Goal: Task Accomplishment & Management: Manage account settings

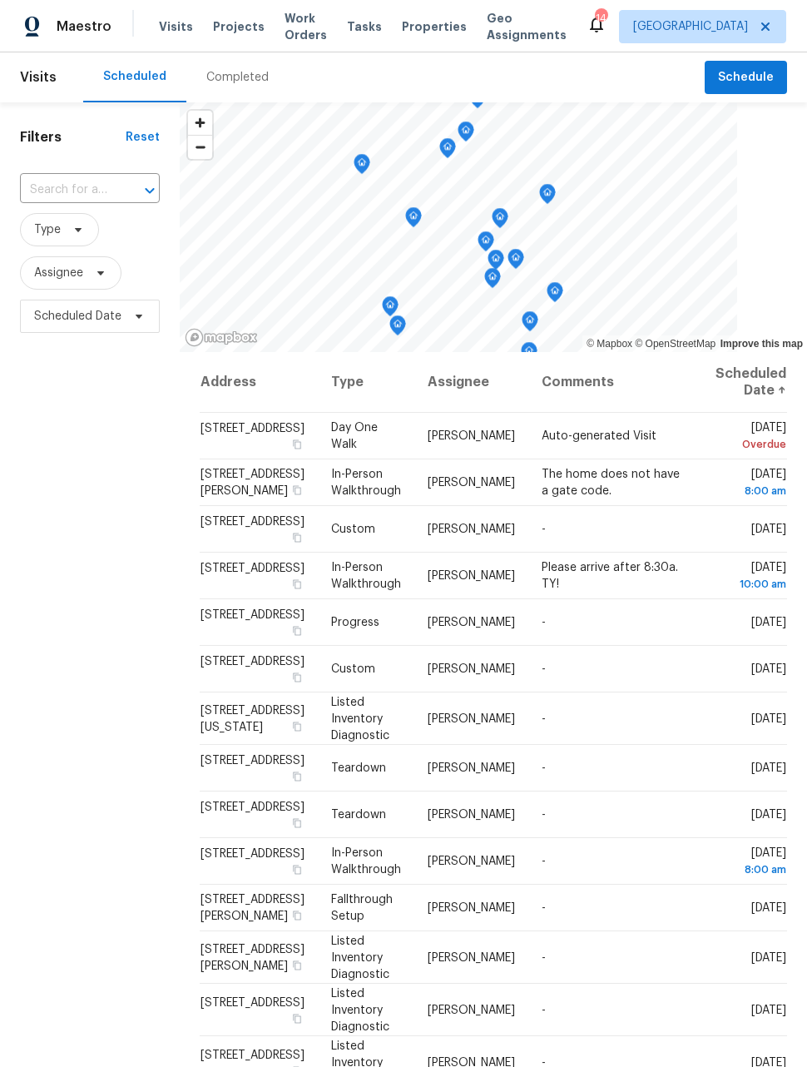
scroll to position [54, 0]
click at [0, 0] on icon at bounding box center [0, 0] width 0 height 0
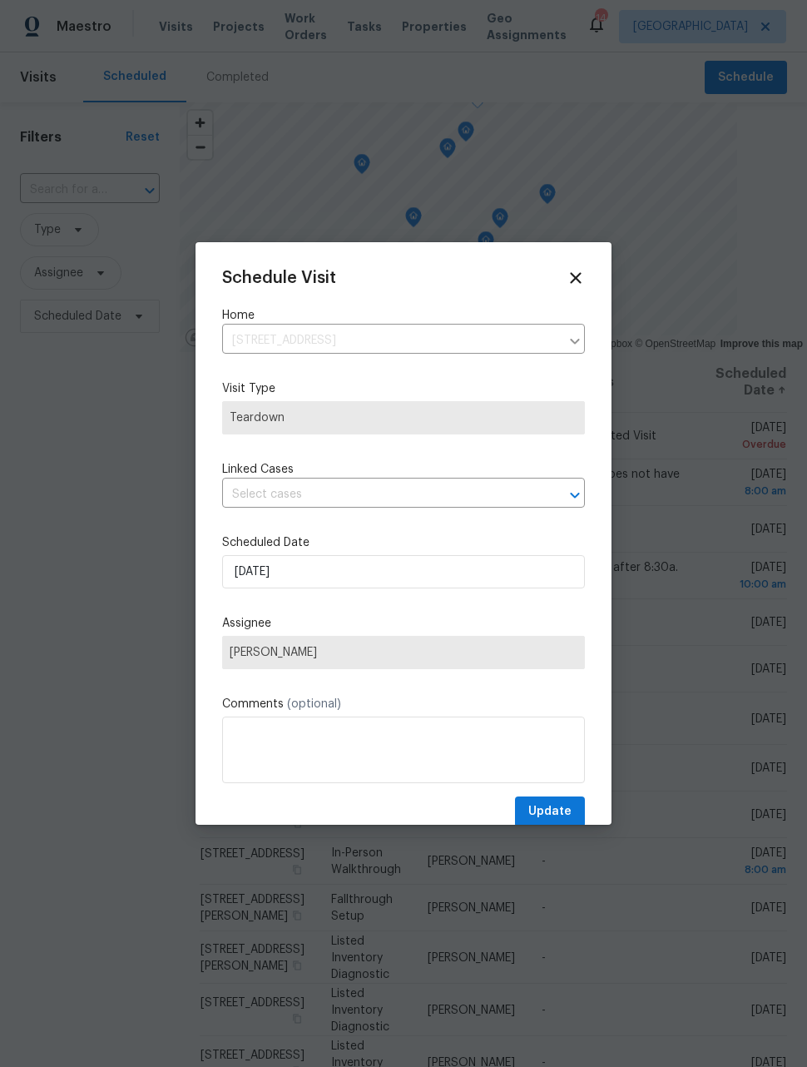
click at [418, 508] on input "text" at bounding box center [380, 495] width 316 height 26
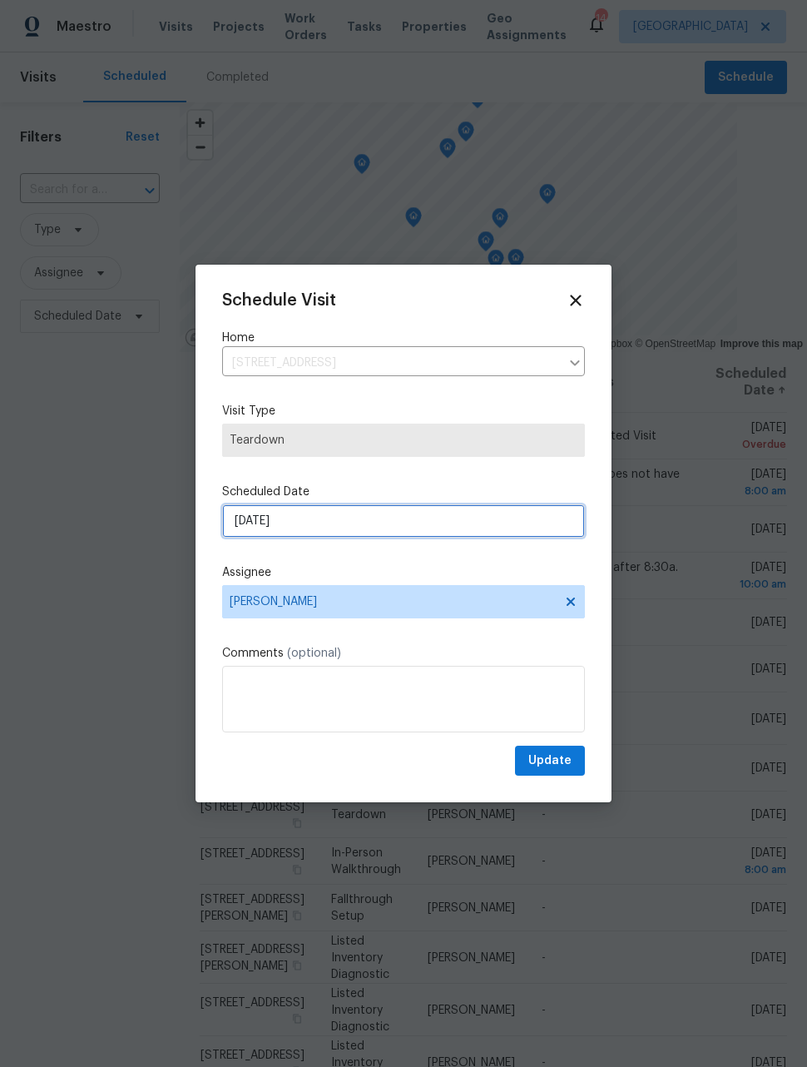
click at [458, 520] on input "[DATE]" at bounding box center [403, 520] width 363 height 33
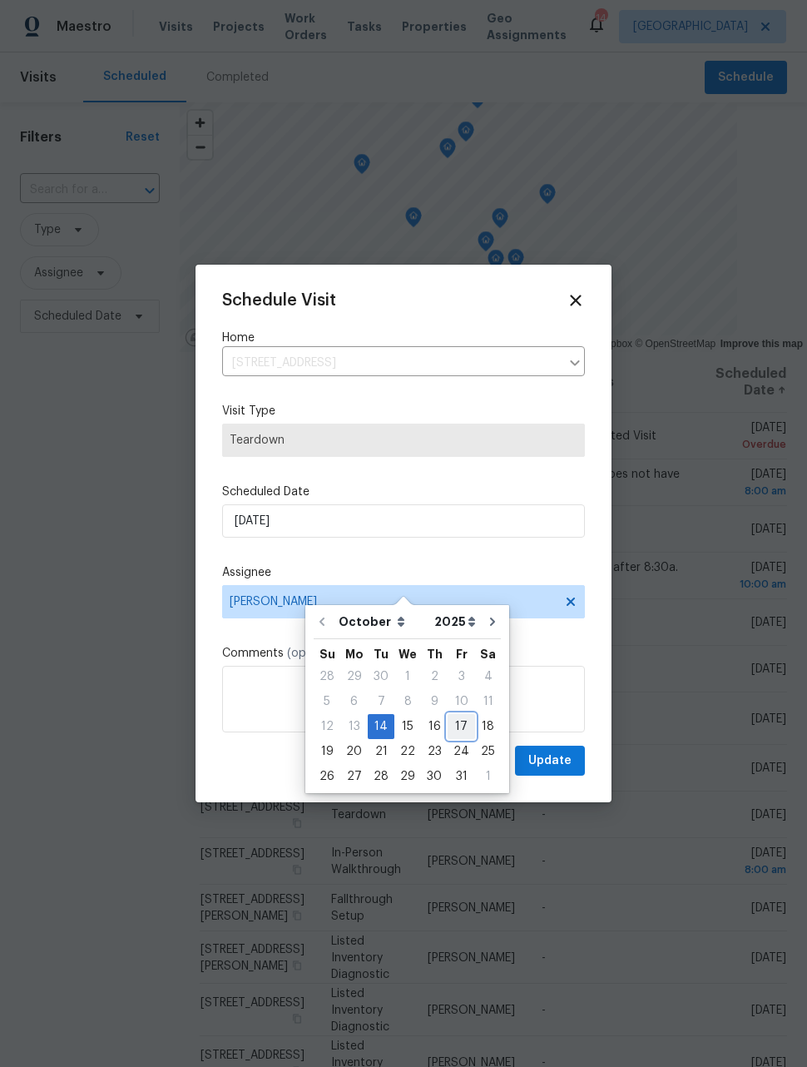
click at [460, 715] on div "17" at bounding box center [461, 726] width 27 height 23
type input "[DATE]"
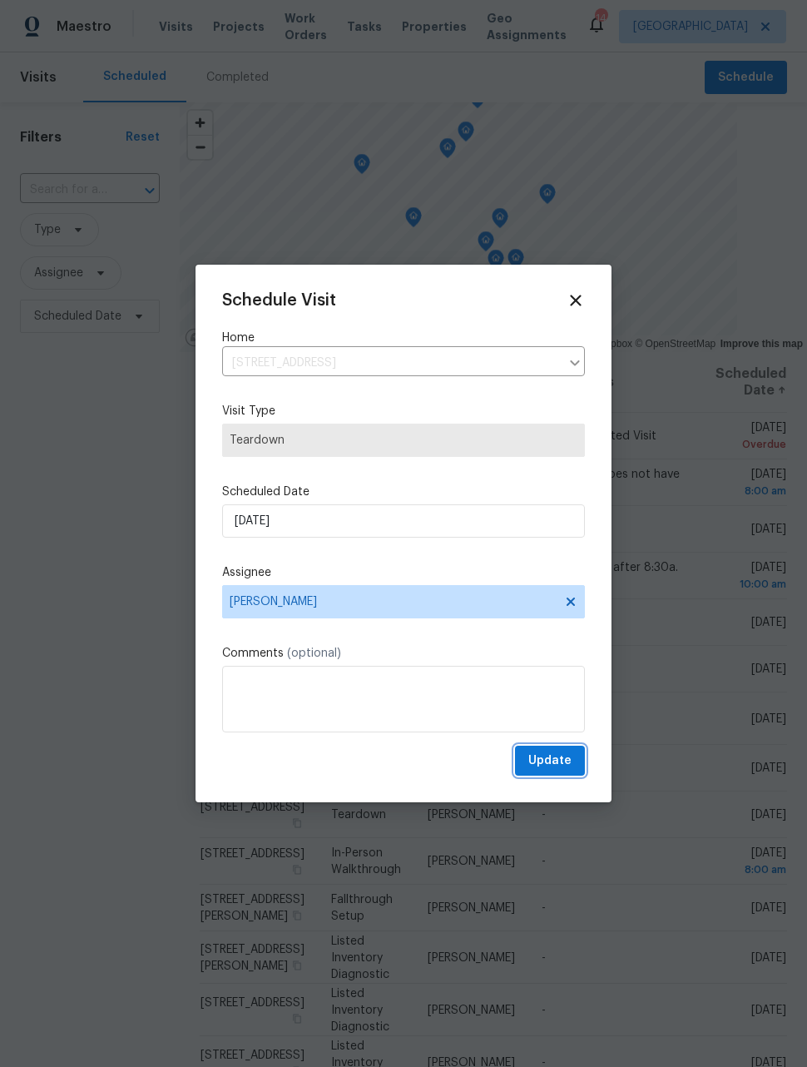
click at [553, 770] on span "Update" at bounding box center [550, 761] width 43 height 21
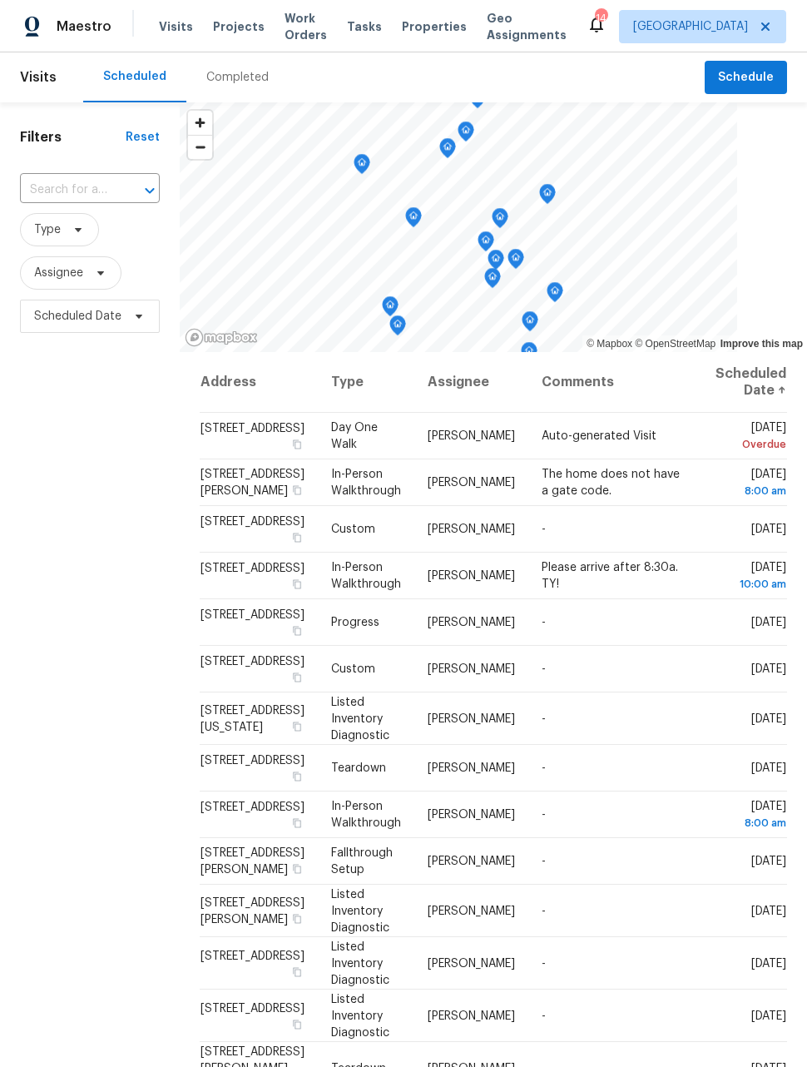
click at [84, 566] on div "Filters Reset ​ Type Assignee Scheduled Date" at bounding box center [90, 654] width 180 height 1104
click at [0, 0] on icon at bounding box center [0, 0] width 0 height 0
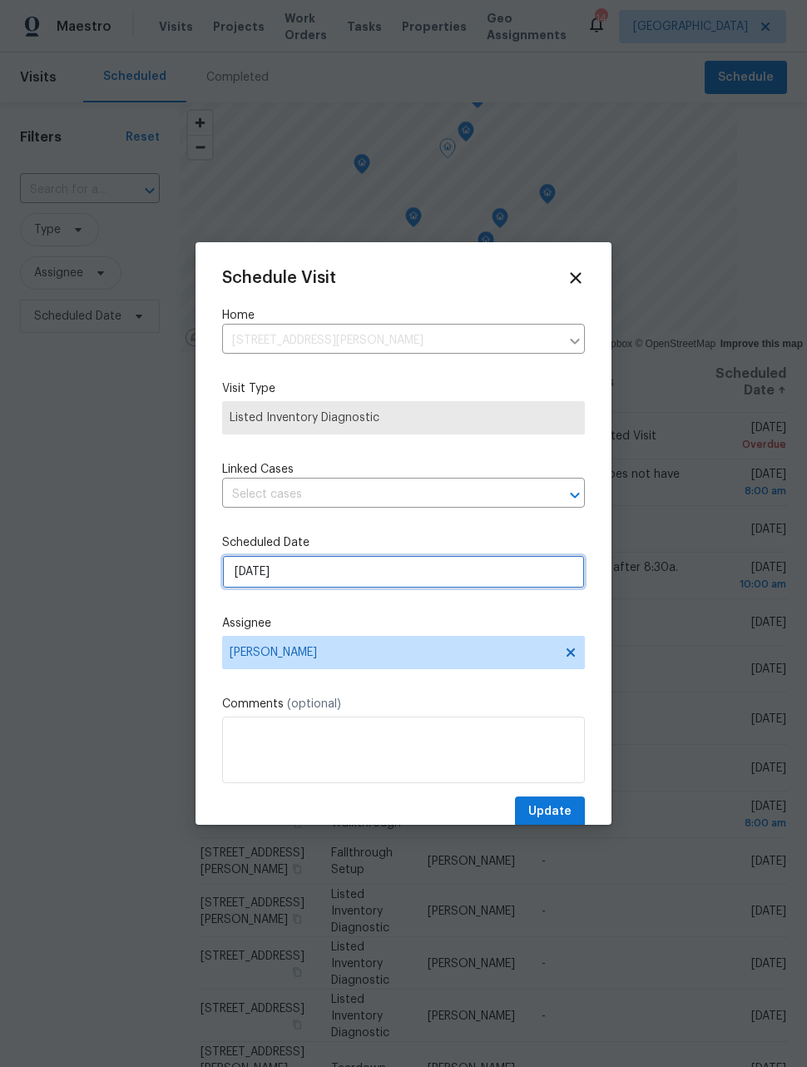
click at [479, 574] on input "[DATE]" at bounding box center [403, 571] width 363 height 33
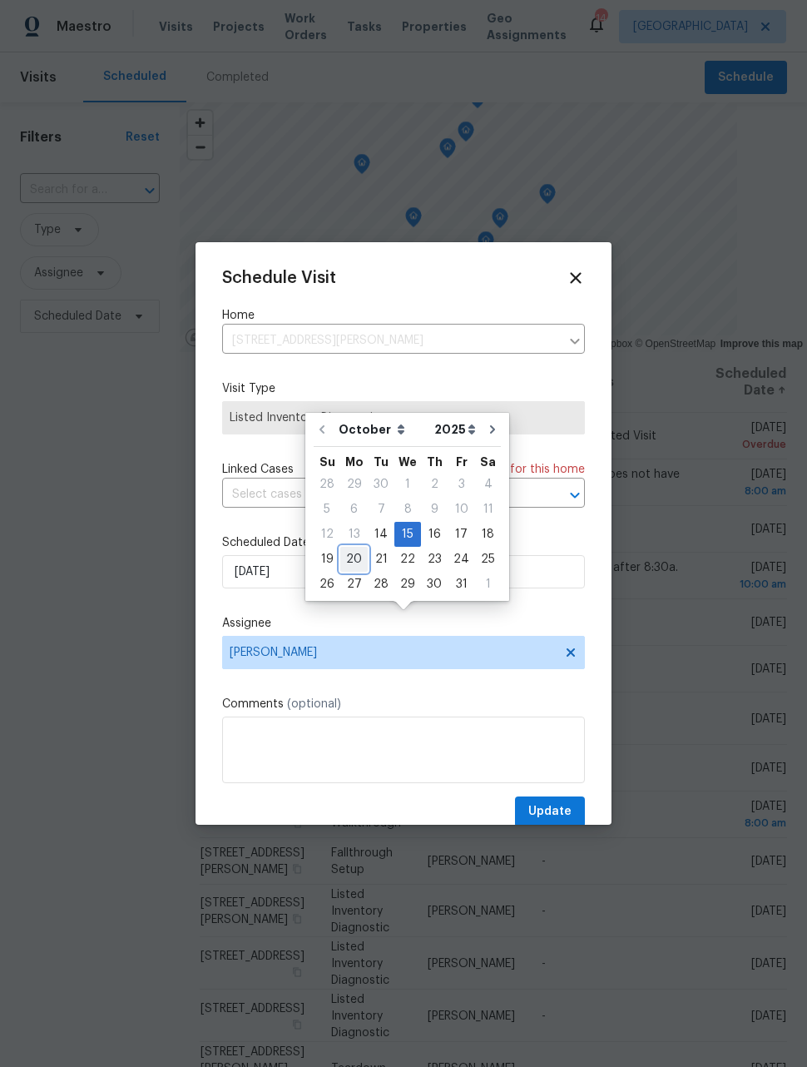
click at [359, 548] on div "20" at bounding box center [353, 559] width 27 height 23
type input "[DATE]"
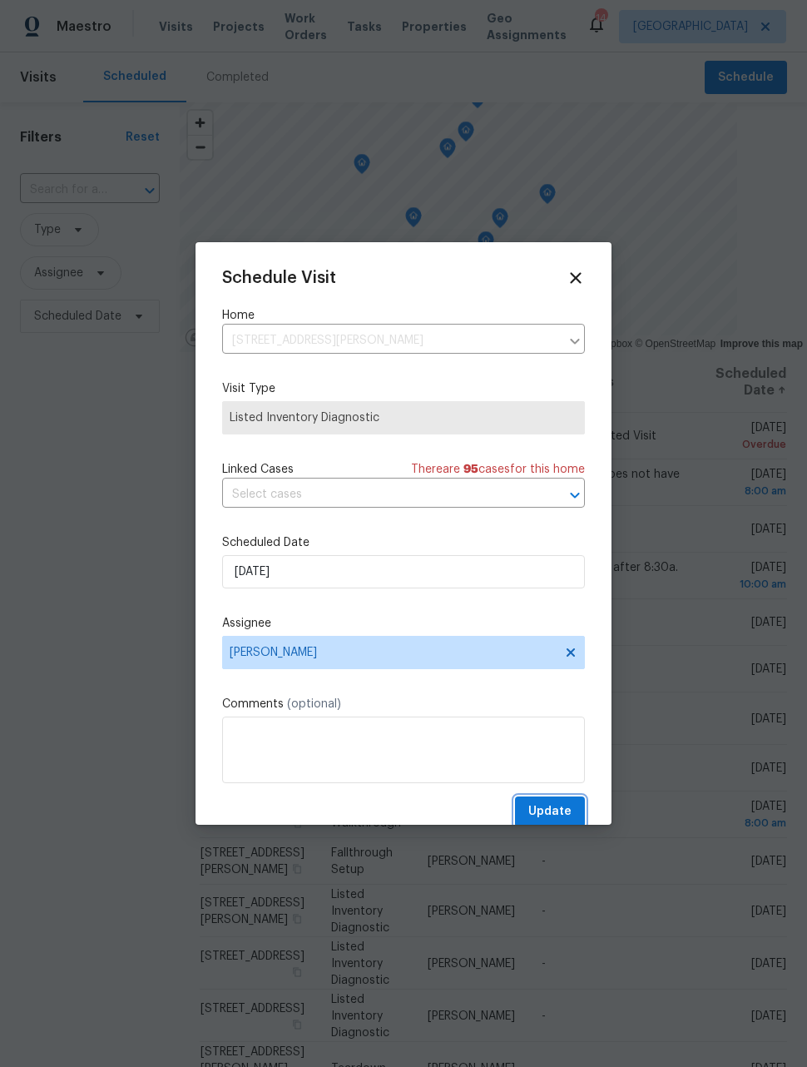
click at [571, 817] on span "Update" at bounding box center [550, 812] width 43 height 21
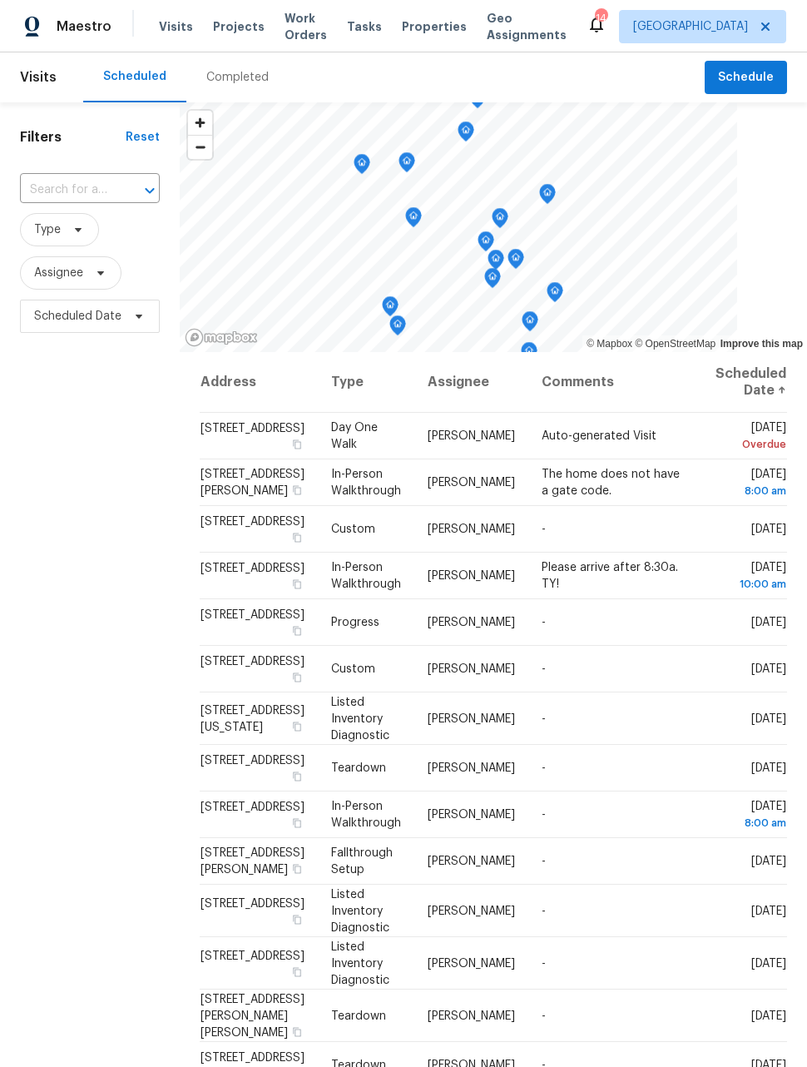
click at [0, 0] on icon at bounding box center [0, 0] width 0 height 0
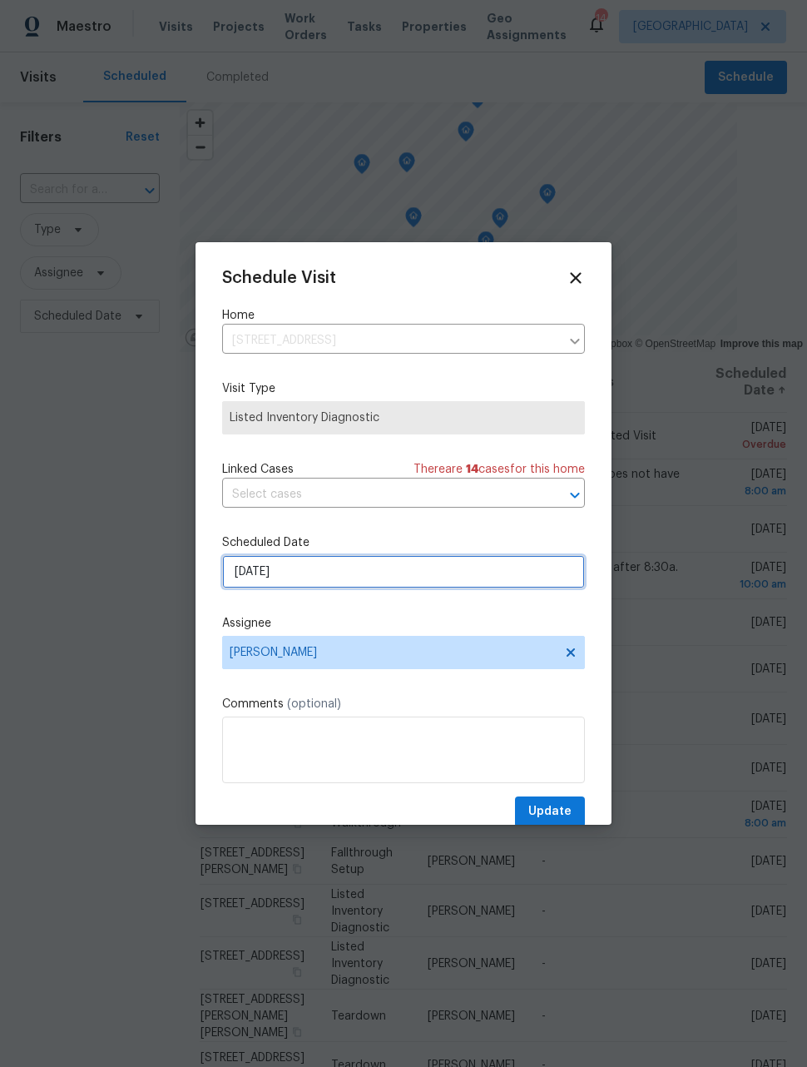
click at [436, 571] on input "[DATE]" at bounding box center [403, 571] width 363 height 33
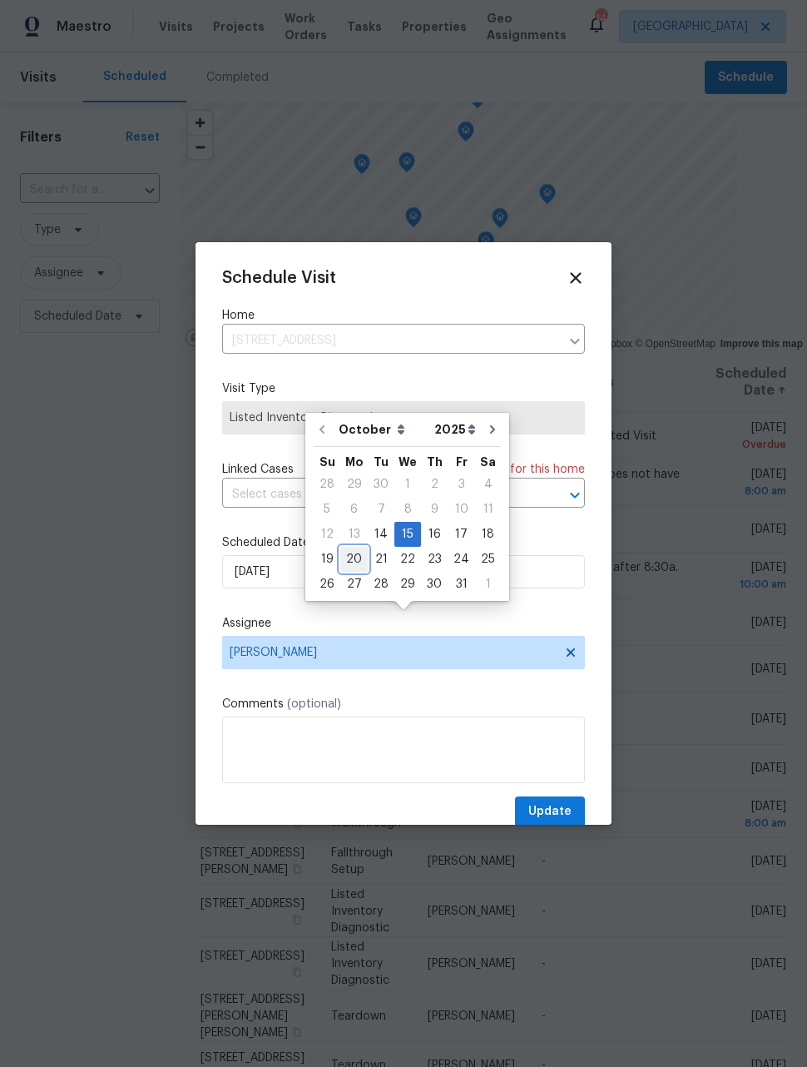
click at [355, 548] on div "20" at bounding box center [353, 559] width 27 height 23
type input "[DATE]"
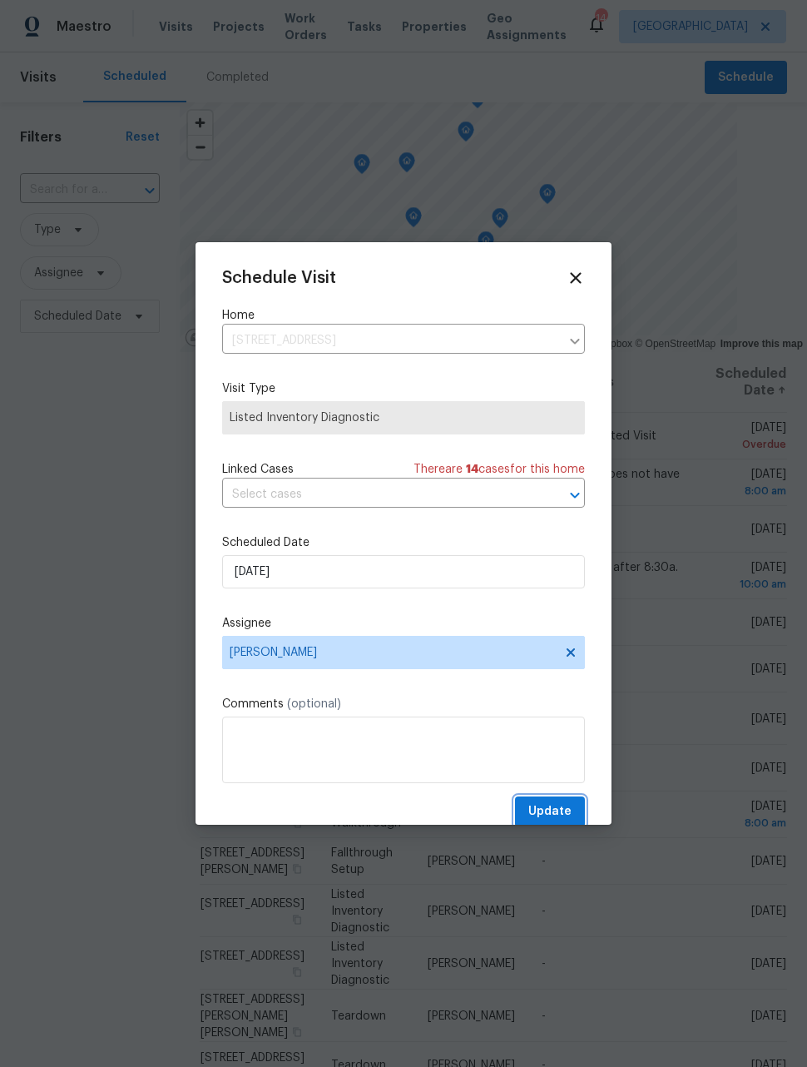
click at [560, 817] on span "Update" at bounding box center [550, 812] width 43 height 21
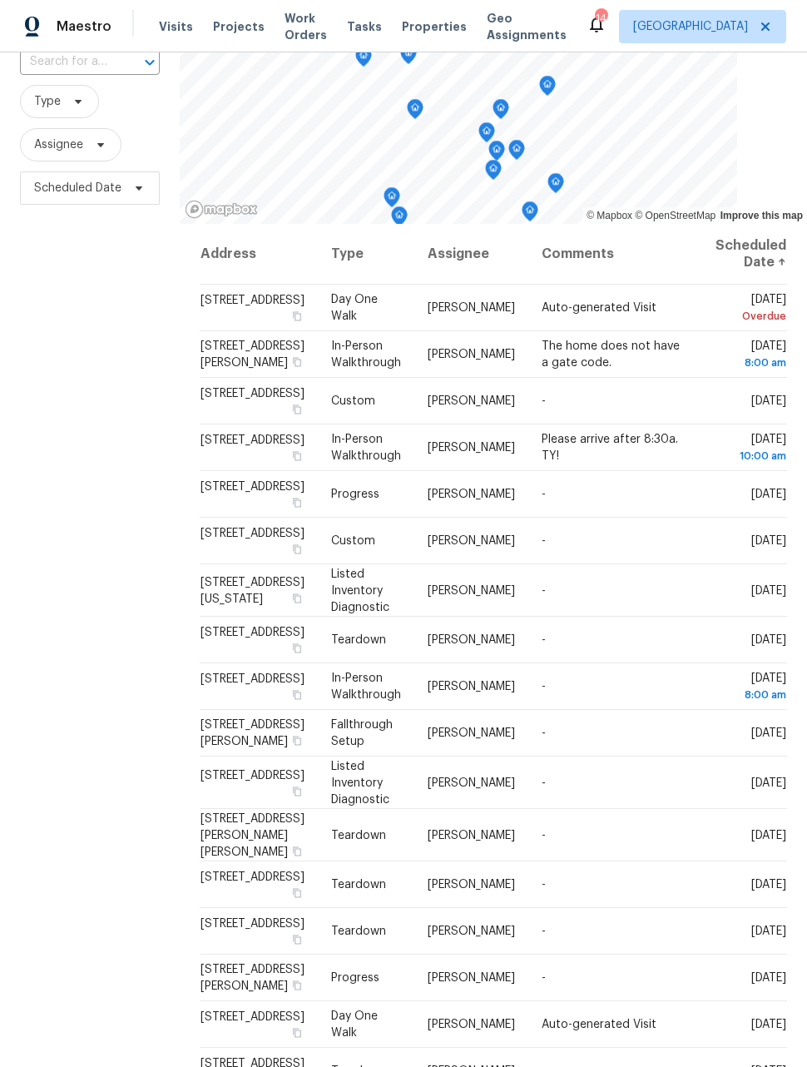
scroll to position [0, 0]
click at [0, 0] on icon at bounding box center [0, 0] width 0 height 0
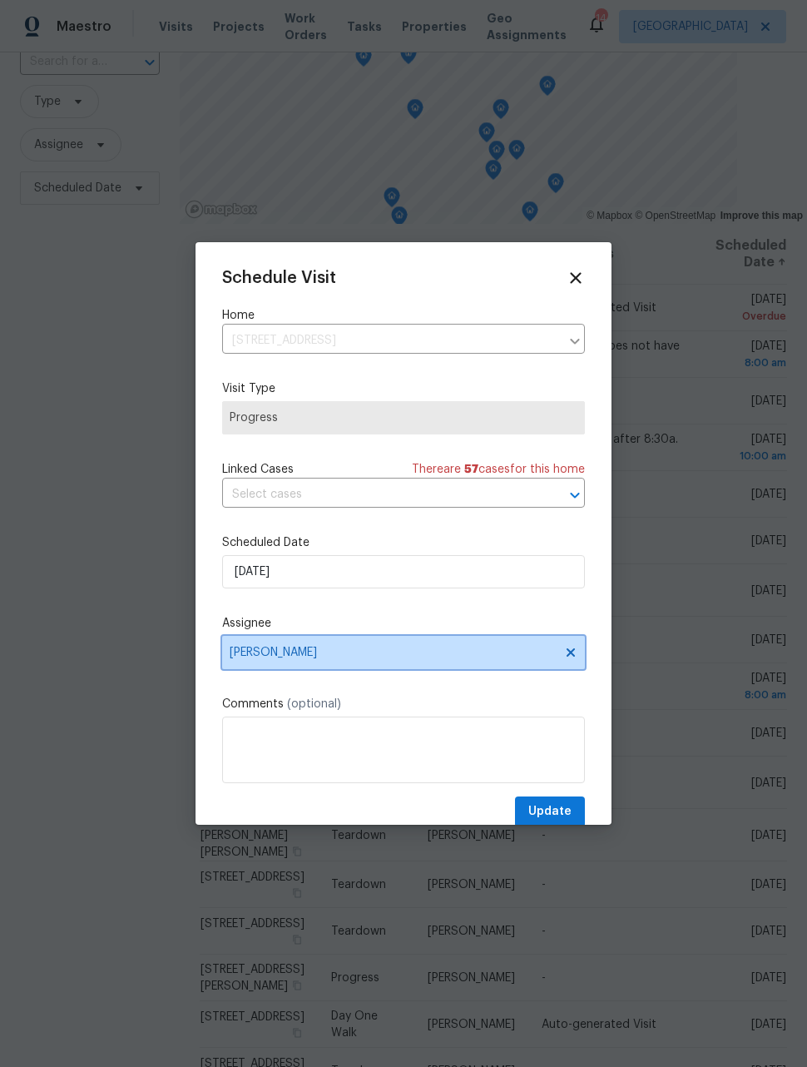
click at [572, 657] on icon at bounding box center [571, 652] width 8 height 8
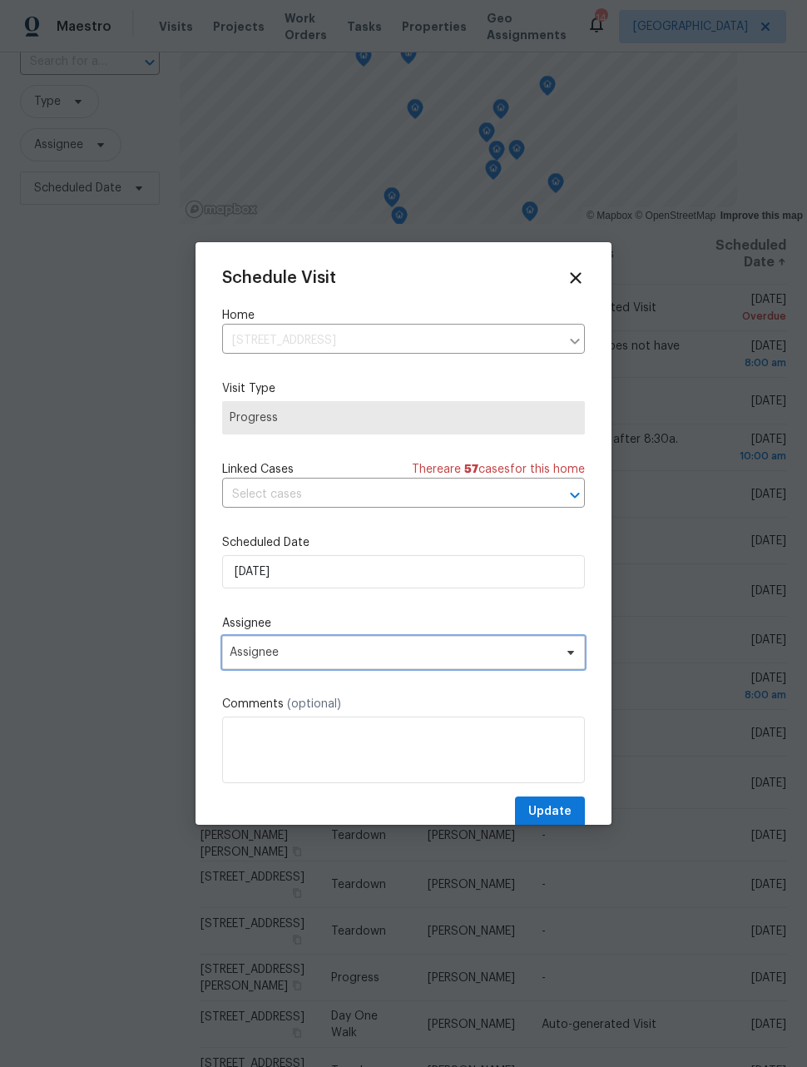
click at [493, 659] on span "Assignee" at bounding box center [393, 652] width 326 height 13
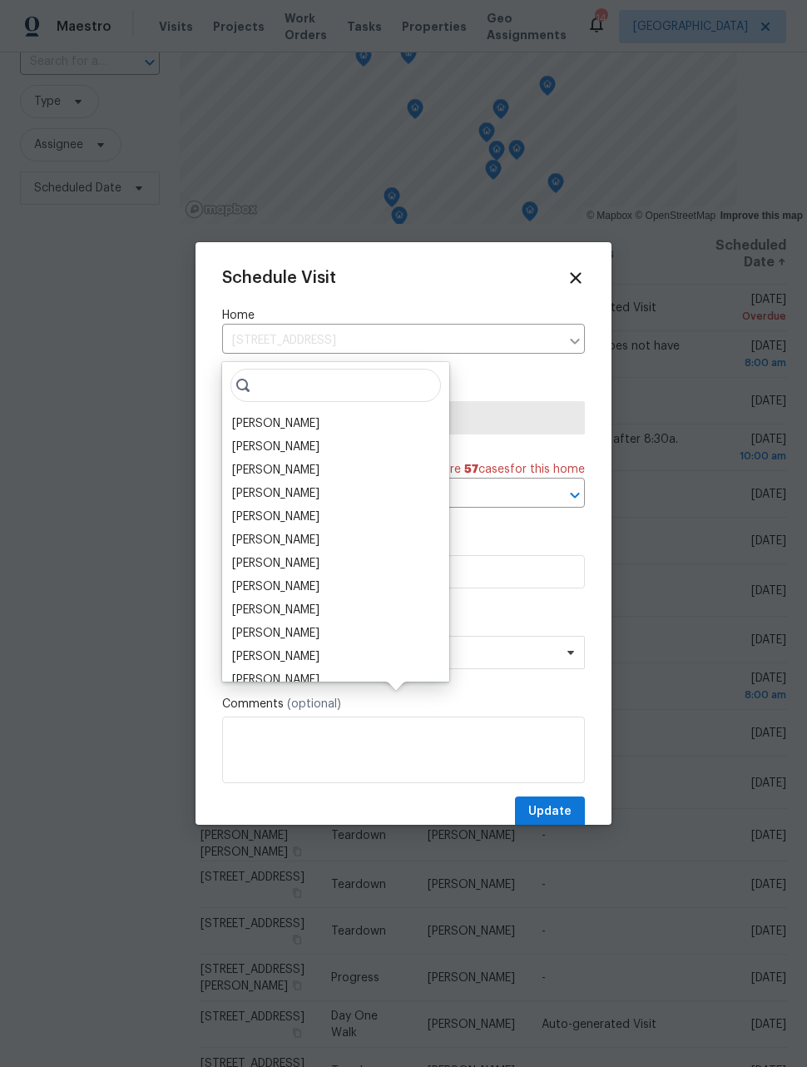
click at [283, 462] on div "[PERSON_NAME]" at bounding box center [275, 470] width 87 height 17
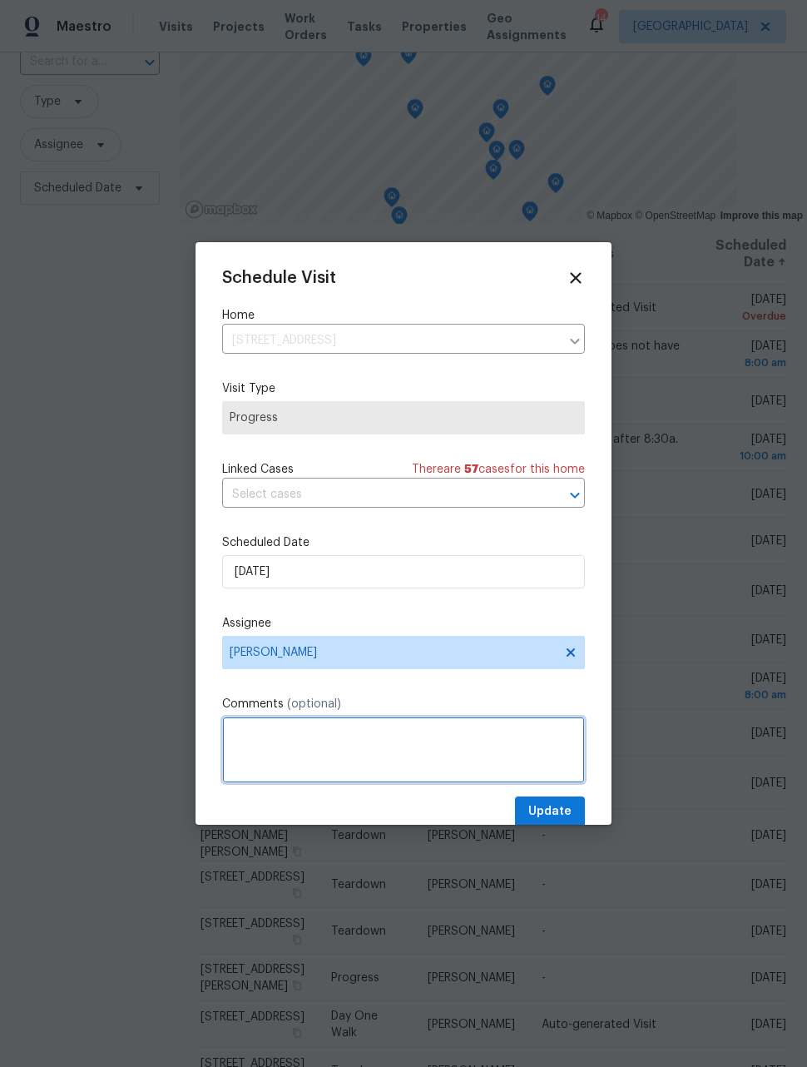
click at [507, 736] on textarea at bounding box center [403, 750] width 363 height 67
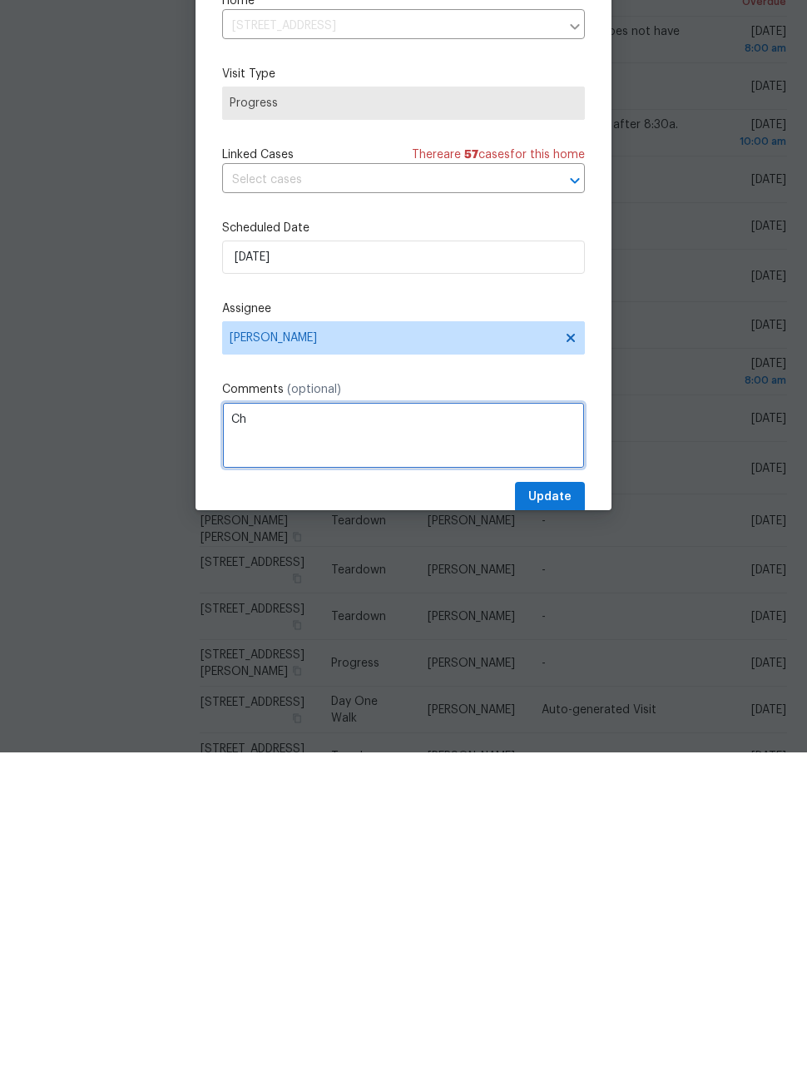
scroll to position [54, 0]
type textarea "Check on progress of repairs"
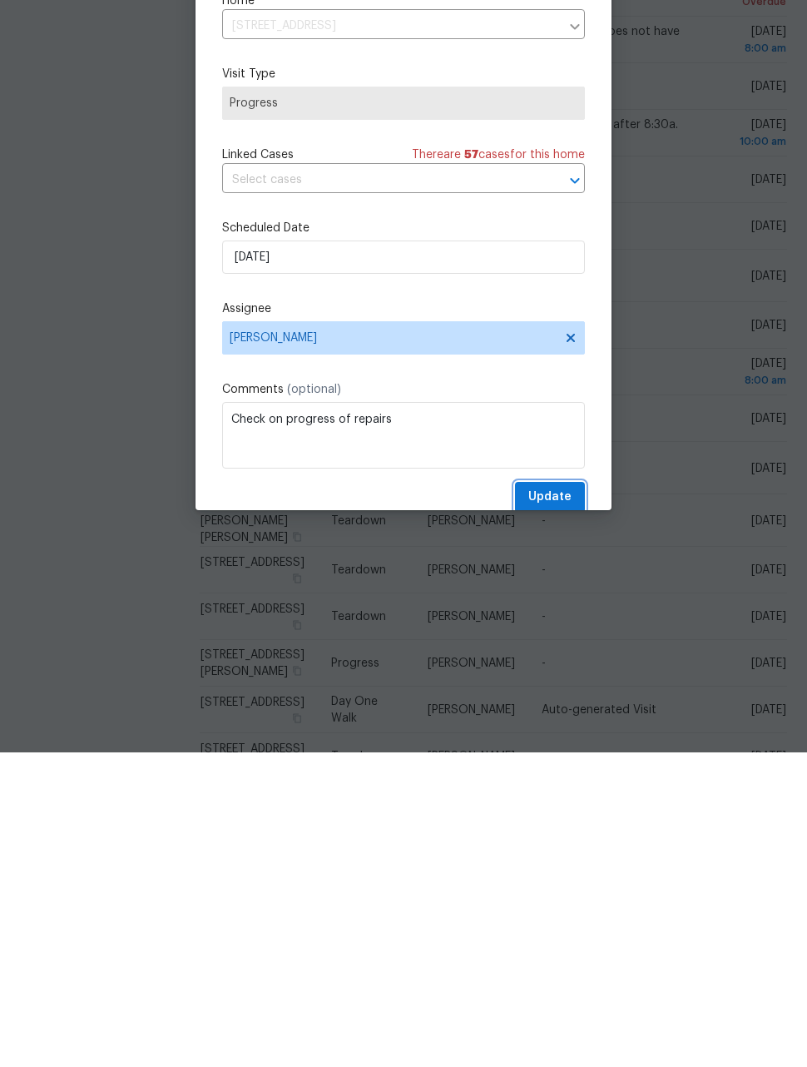
click at [563, 802] on span "Update" at bounding box center [550, 812] width 43 height 21
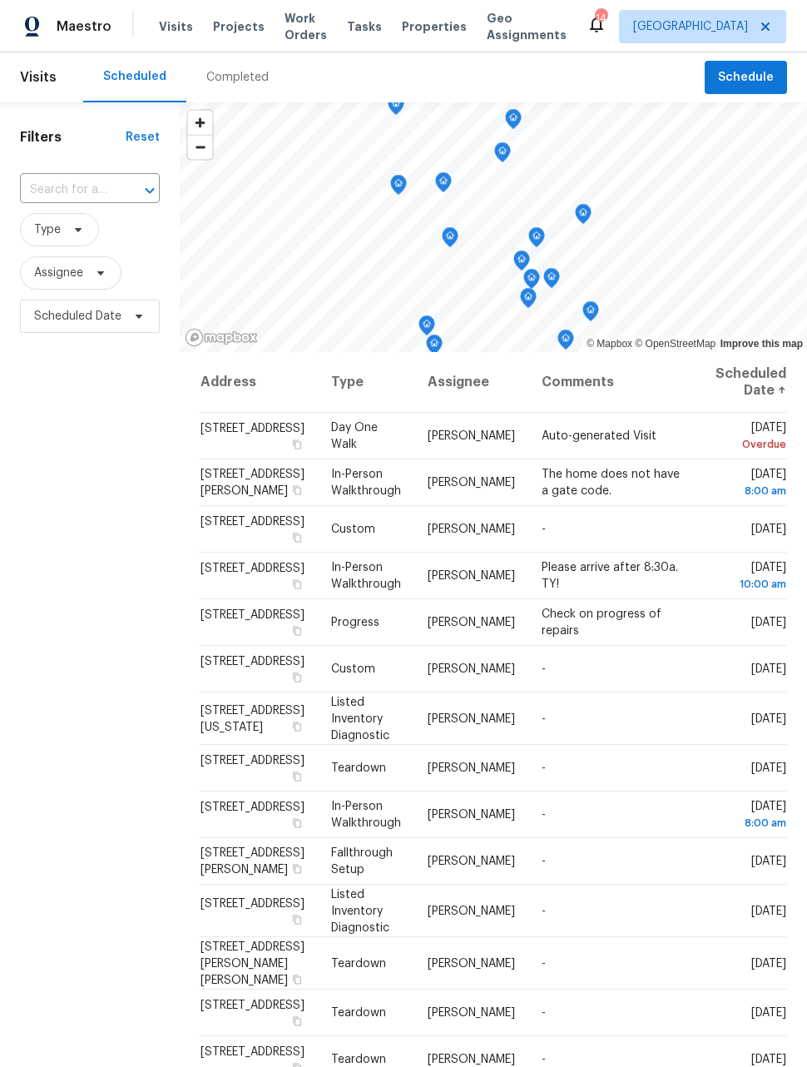
scroll to position [0, 0]
click at [0, 0] on icon at bounding box center [0, 0] width 0 height 0
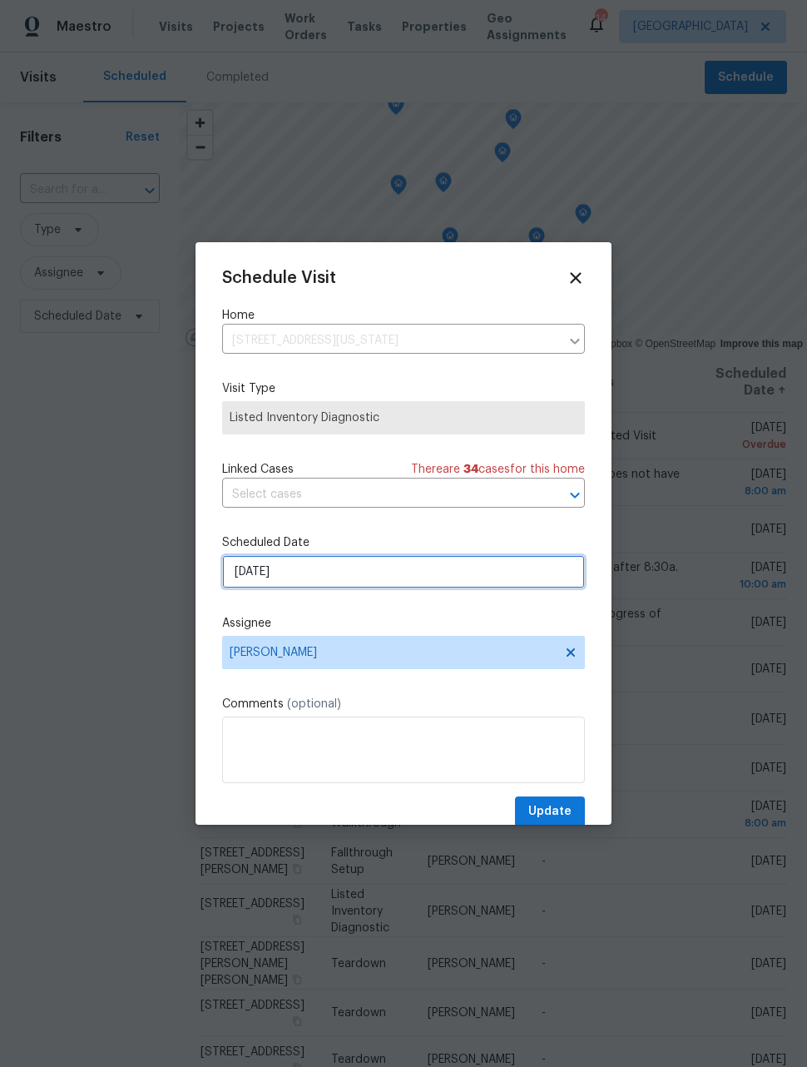
click at [502, 573] on input "[DATE]" at bounding box center [403, 571] width 363 height 33
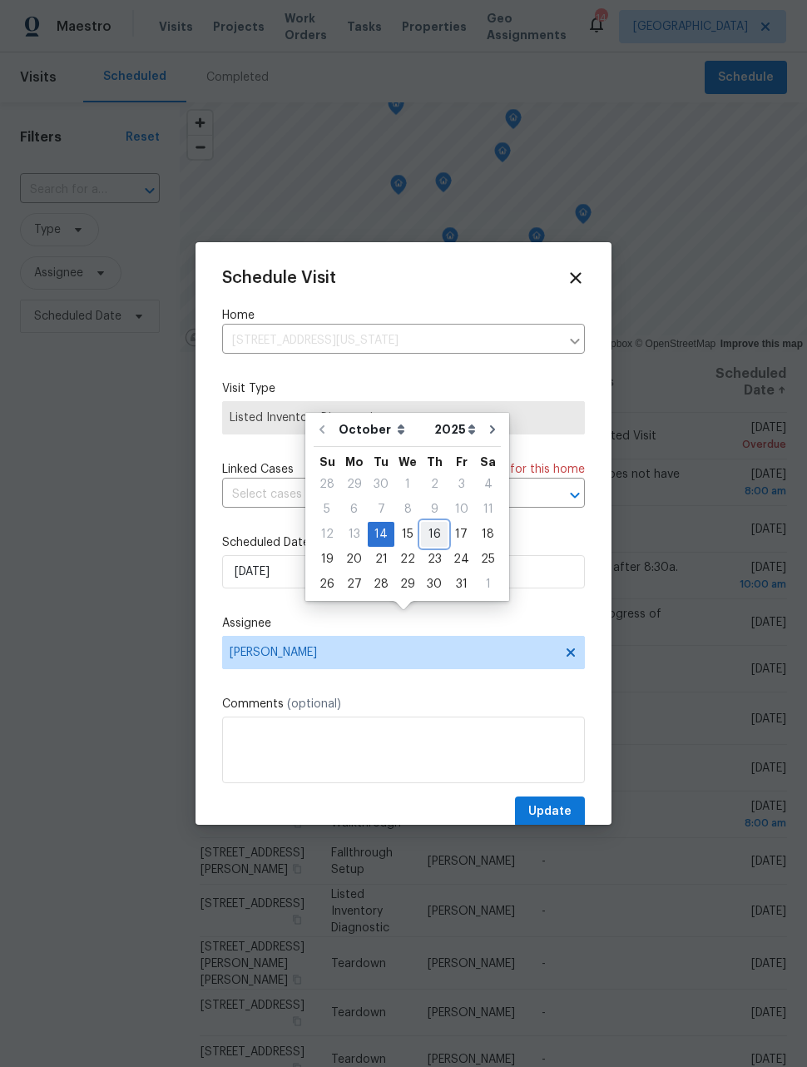
click at [435, 523] on div "16" at bounding box center [434, 534] width 27 height 23
type input "[DATE]"
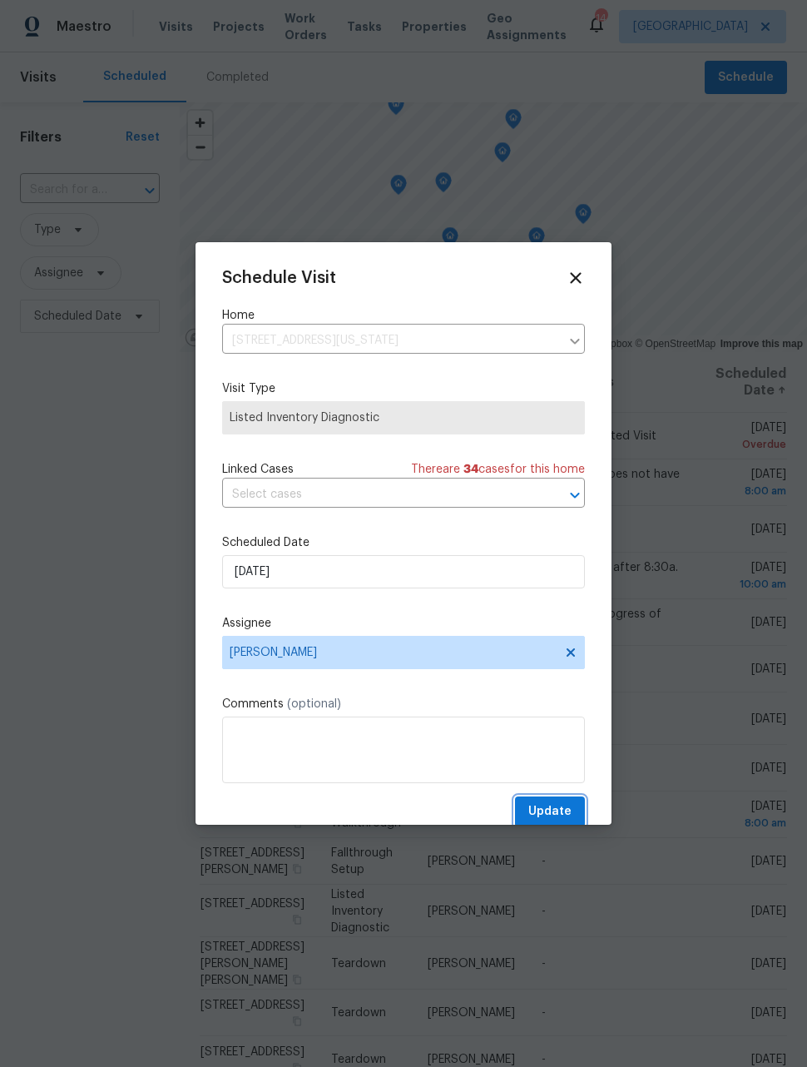
click at [559, 814] on span "Update" at bounding box center [550, 812] width 43 height 21
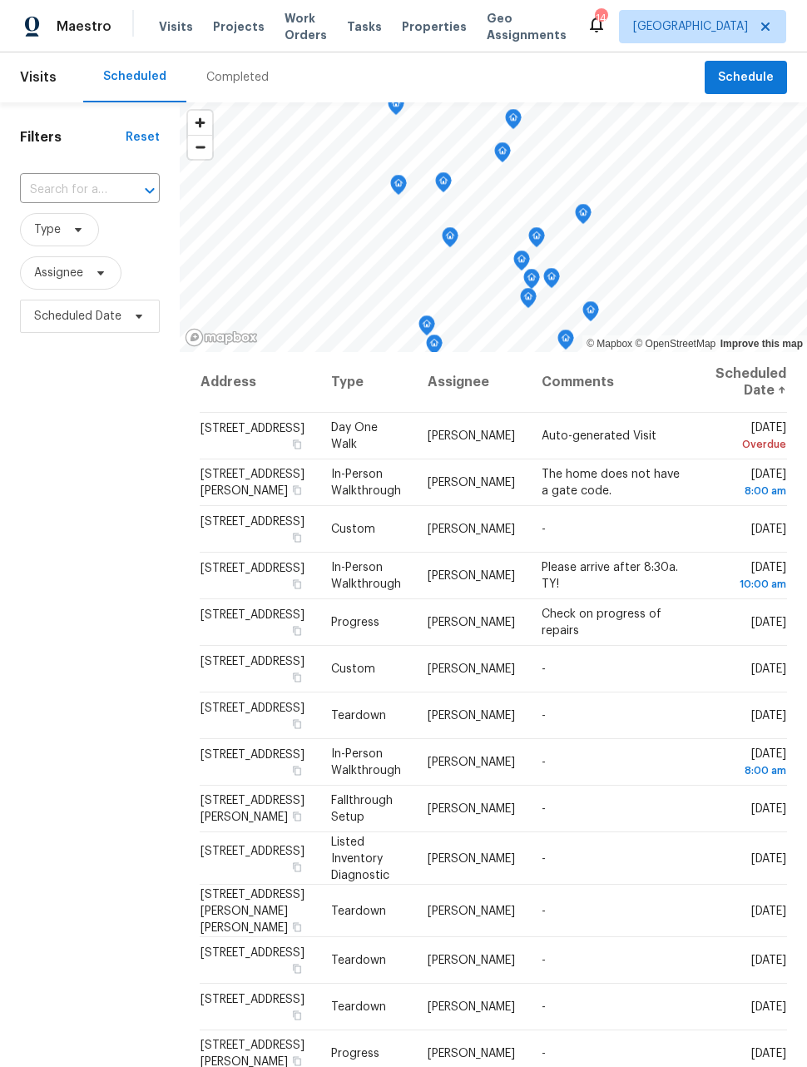
click at [292, 25] on span "Work Orders" at bounding box center [306, 26] width 42 height 33
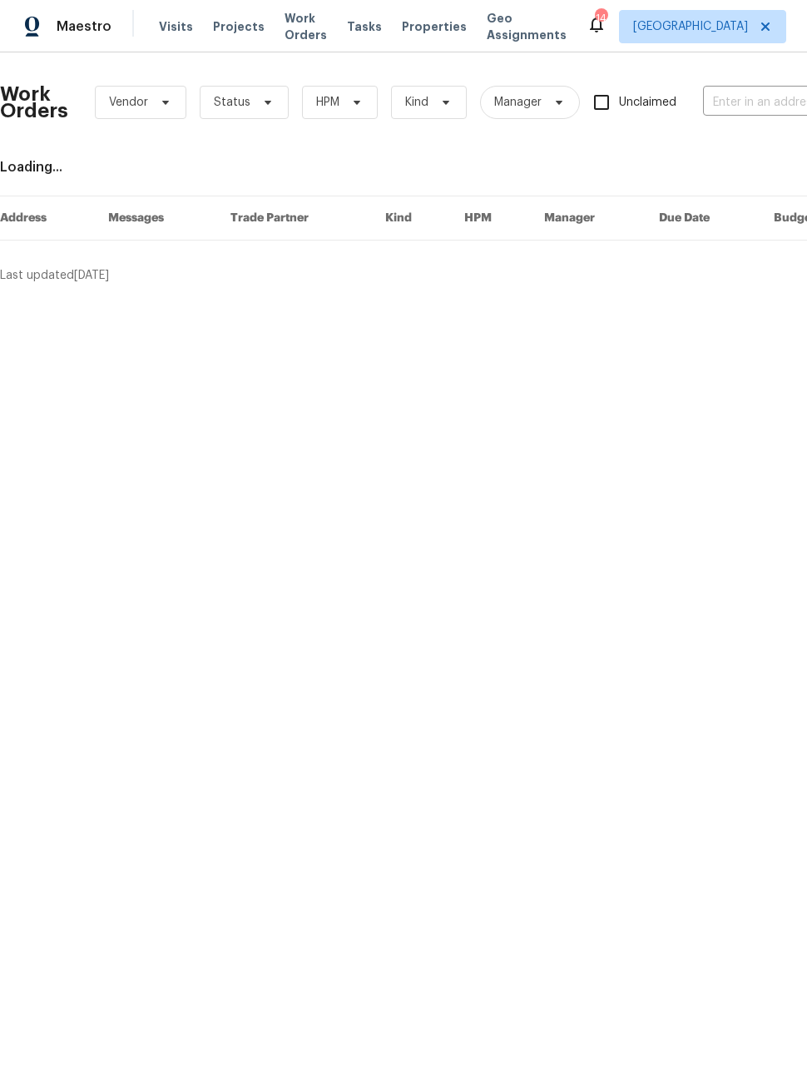
click at [755, 97] on input "text" at bounding box center [786, 103] width 166 height 26
type input "12713"
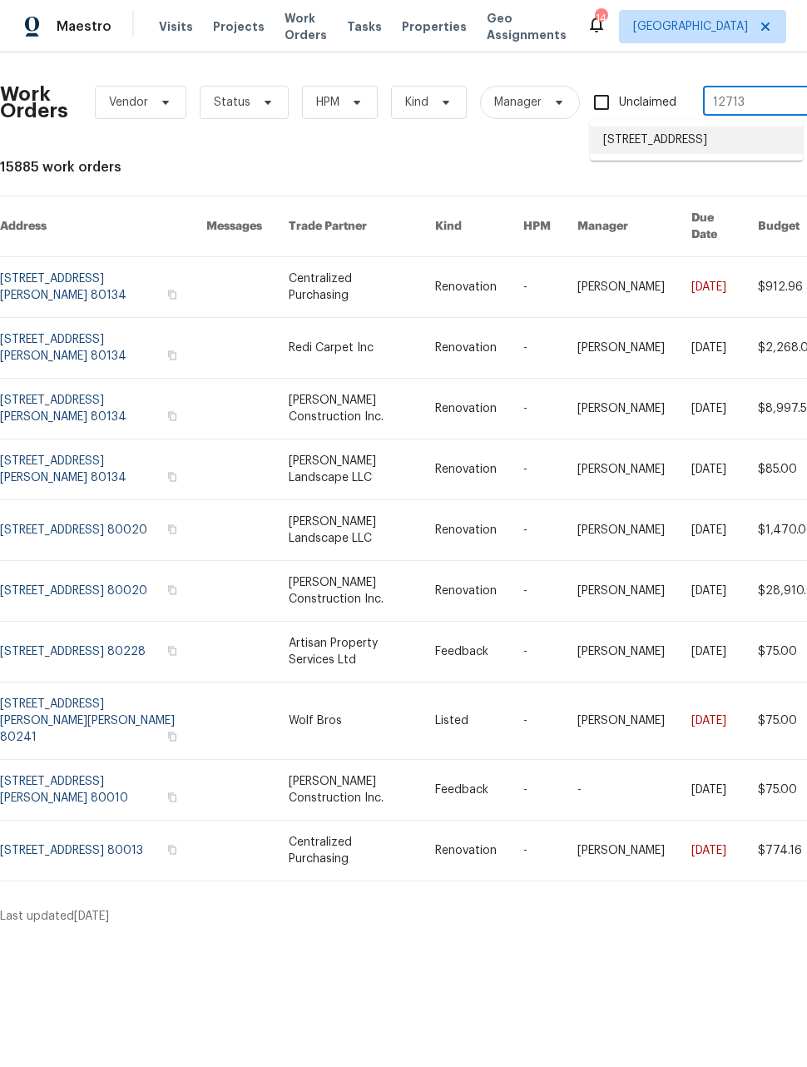
click at [713, 148] on li "[STREET_ADDRESS]" at bounding box center [696, 140] width 213 height 27
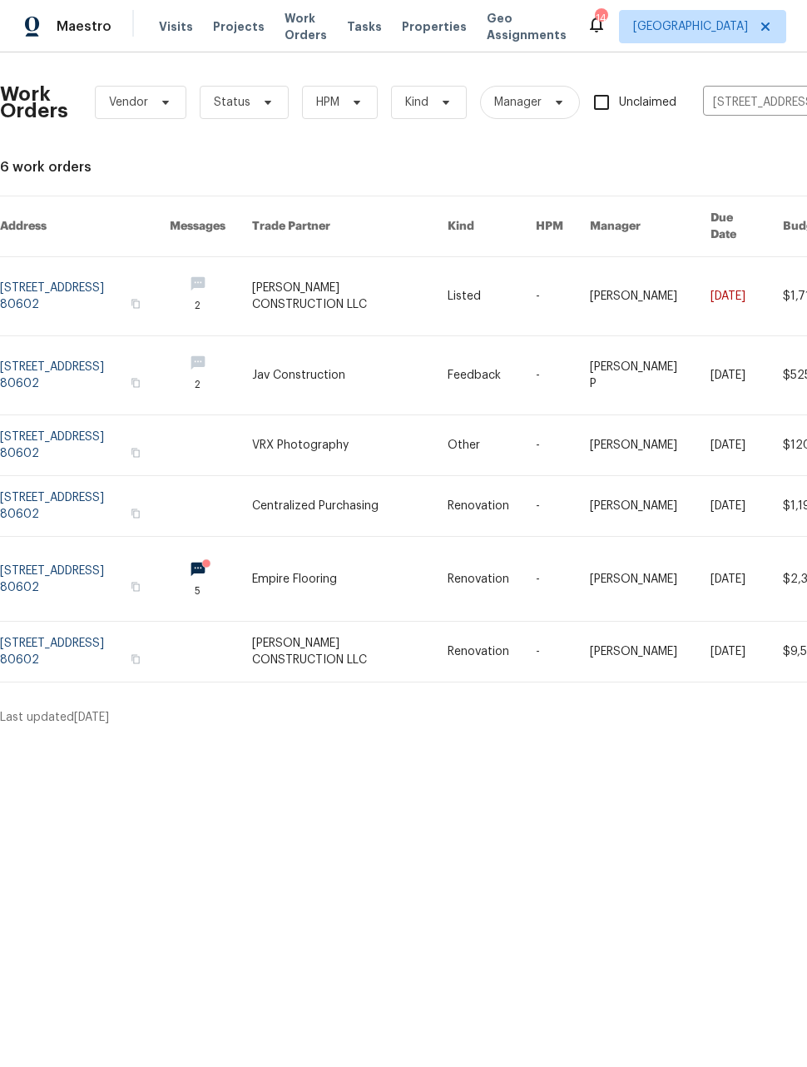
click at [88, 559] on link at bounding box center [85, 579] width 170 height 84
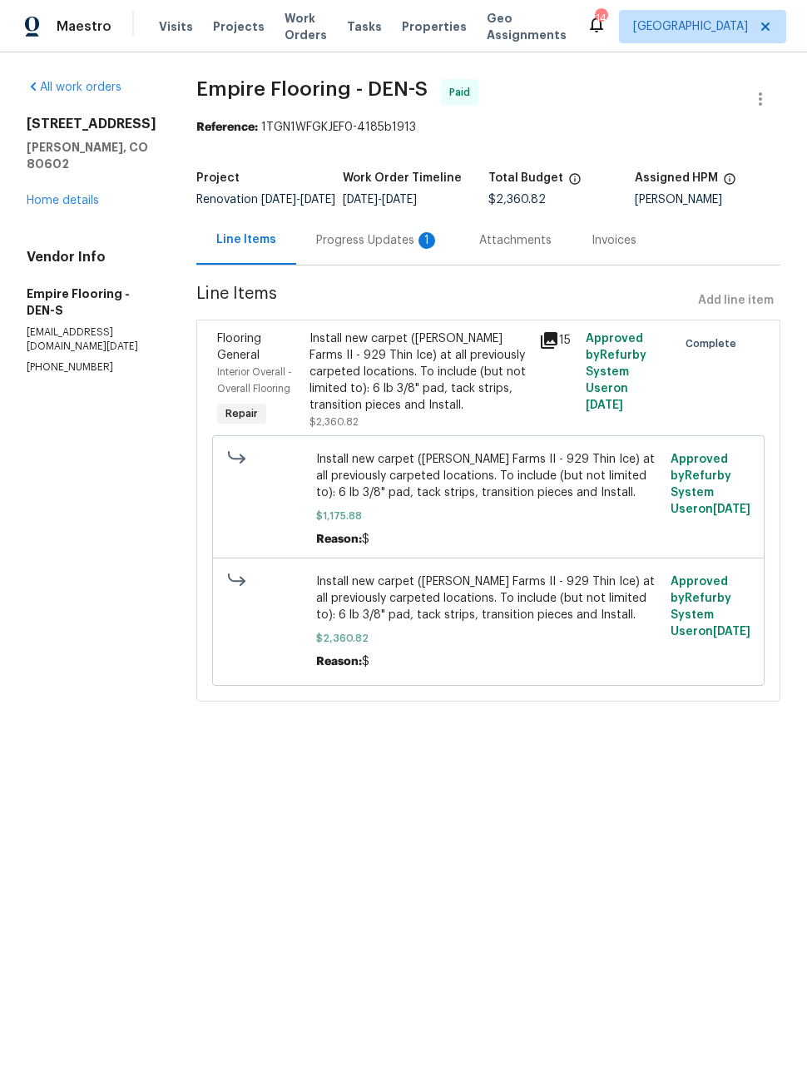
click at [56, 195] on link "Home details" at bounding box center [63, 201] width 72 height 12
